Goal: Find specific page/section: Find specific page/section

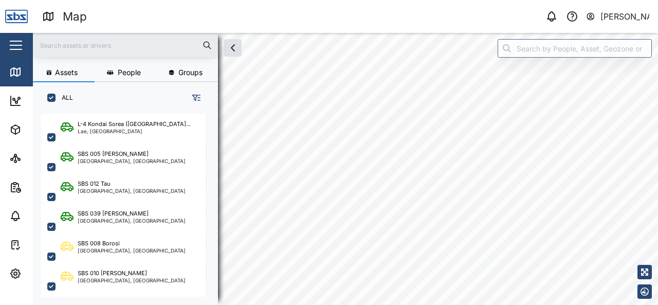
scroll to position [179, 160]
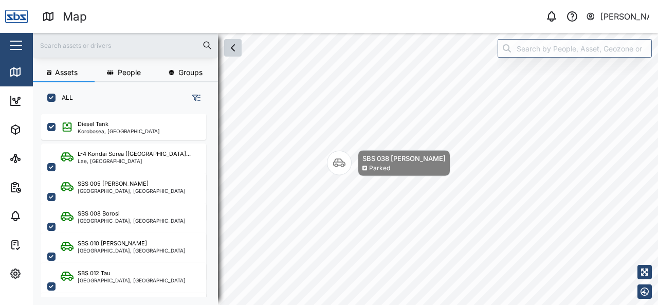
click at [235, 53] on icon "button" at bounding box center [233, 48] width 12 height 12
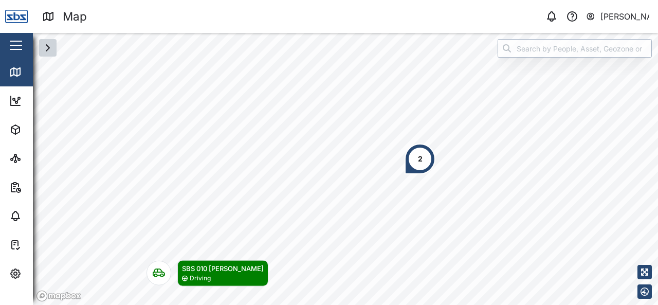
click at [574, 54] on input "search" at bounding box center [574, 48] width 154 height 18
